Goal: Transaction & Acquisition: Download file/media

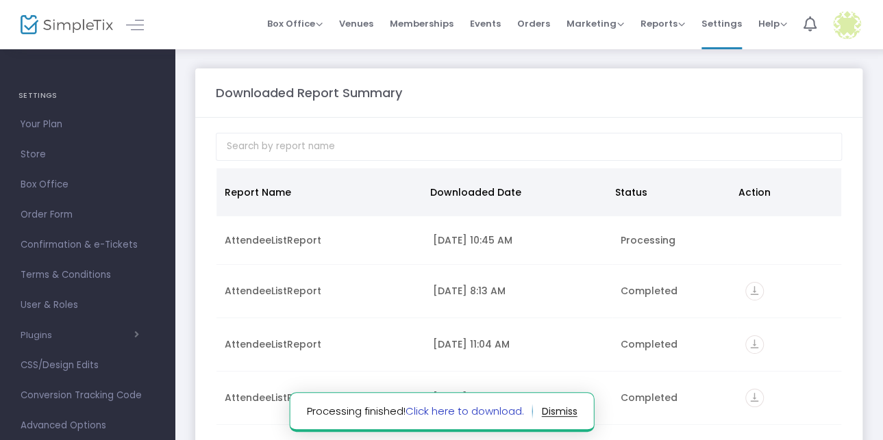
click at [445, 416] on link "Click here to download." at bounding box center [464, 411] width 118 height 14
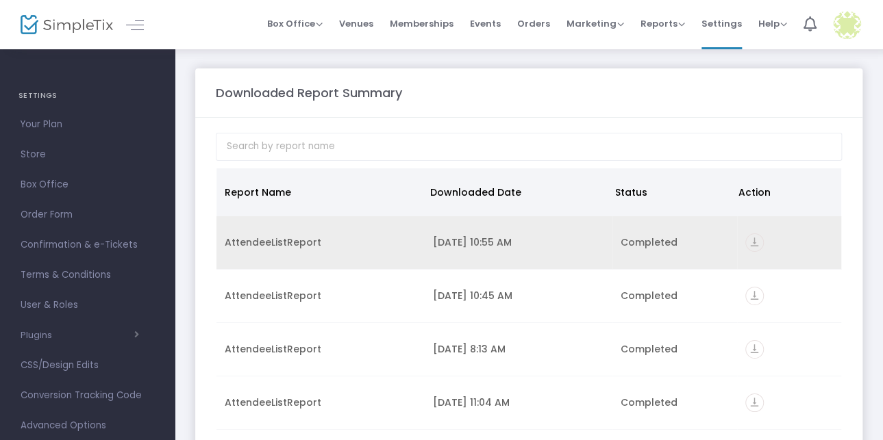
click at [584, 236] on div "[DATE] 10:55 AM" at bounding box center [518, 243] width 171 height 14
click at [745, 244] on icon "vertical_align_bottom" at bounding box center [754, 243] width 18 height 18
click at [751, 246] on icon "vertical_align_bottom" at bounding box center [754, 243] width 18 height 18
